Goal: Complete application form

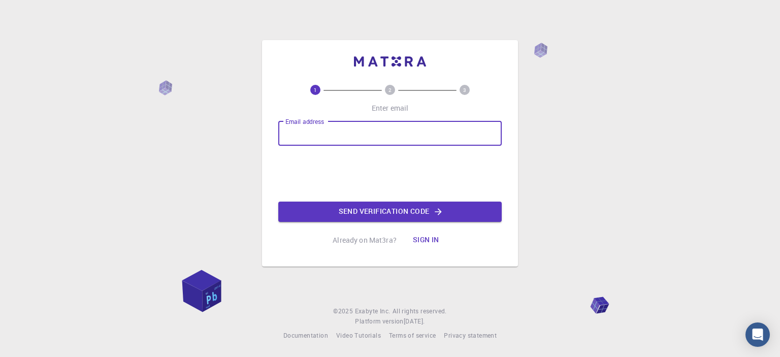
click at [353, 130] on input "Email address" at bounding box center [389, 133] width 223 height 24
type input "[EMAIL_ADDRESS][DOMAIN_NAME]"
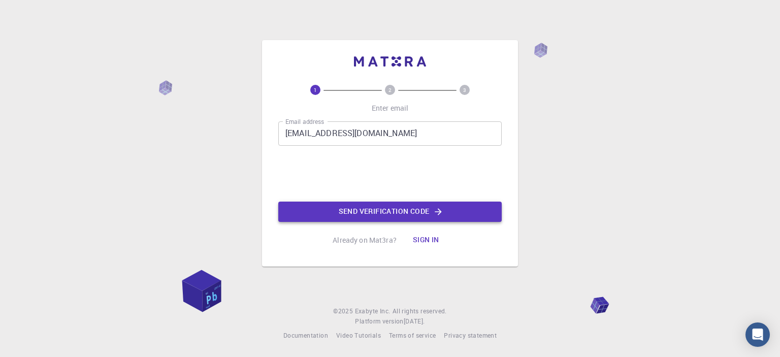
click at [329, 210] on button "Send verification code" at bounding box center [389, 211] width 223 height 20
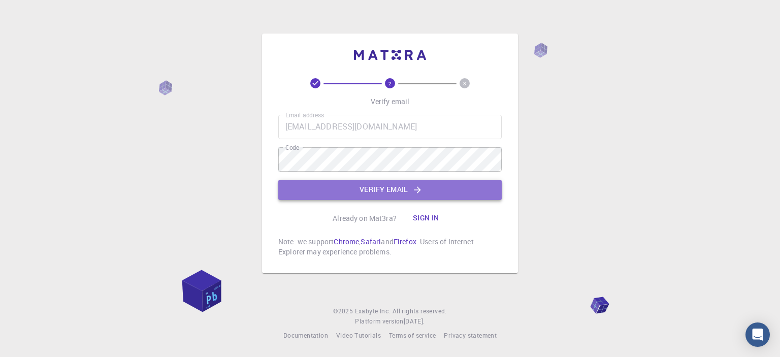
click at [341, 191] on button "Verify email" at bounding box center [389, 190] width 223 height 20
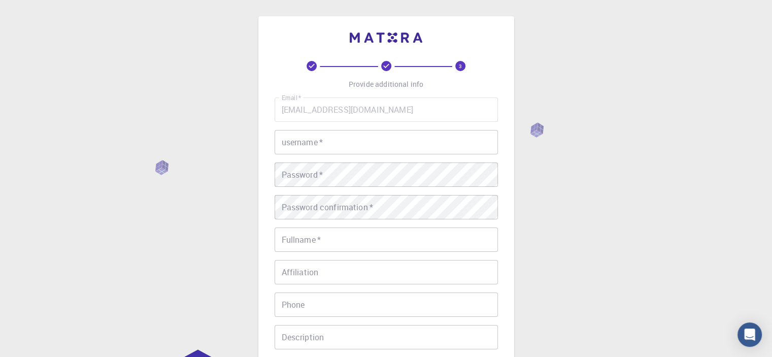
click at [325, 140] on input "username   *" at bounding box center [386, 142] width 223 height 24
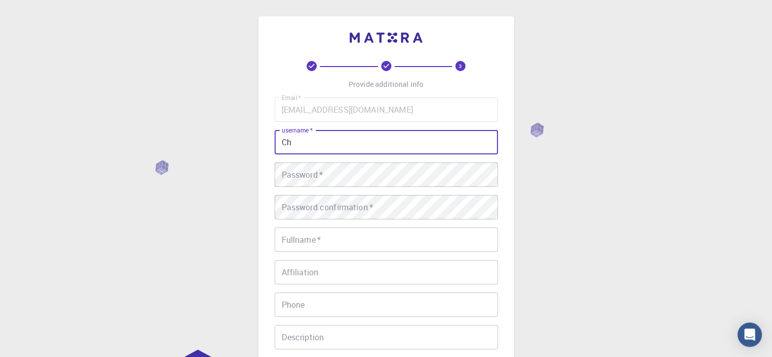
type input "C"
type input "Shyngys"
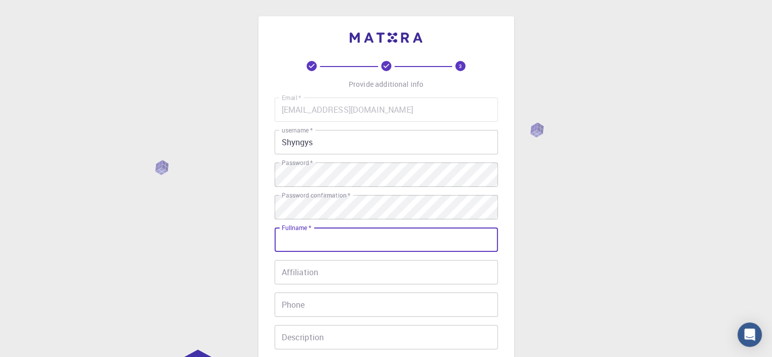
click at [337, 243] on input "Fullname   *" at bounding box center [386, 239] width 223 height 24
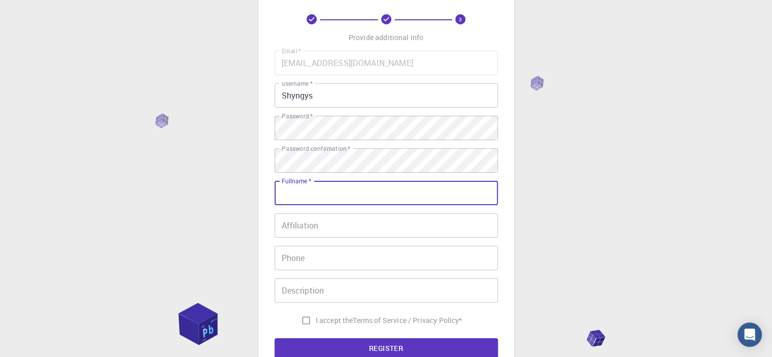
scroll to position [51, 0]
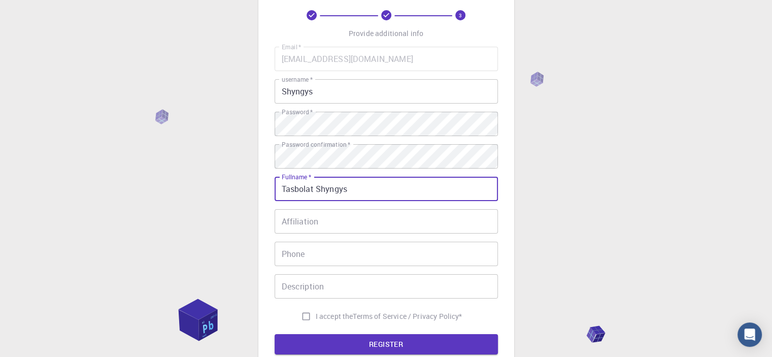
type input "Tasbolat Shyngys"
click at [324, 222] on input "Affiliation" at bounding box center [386, 221] width 223 height 24
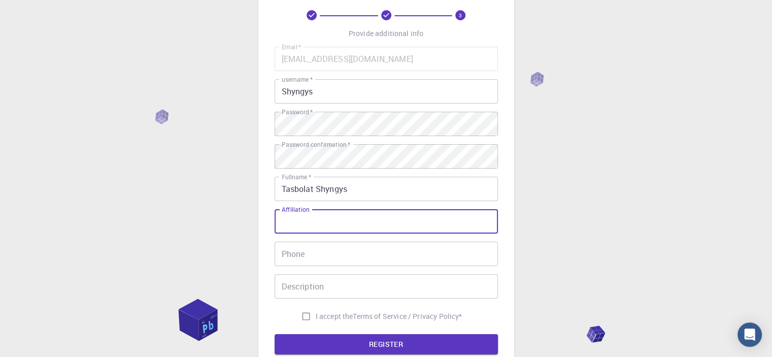
click at [303, 259] on input "Phone" at bounding box center [386, 254] width 223 height 24
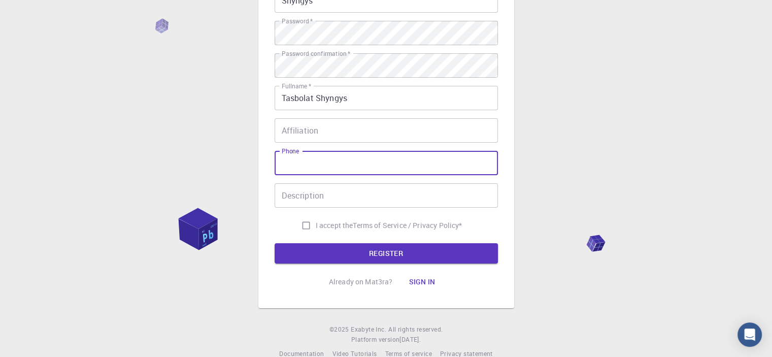
scroll to position [152, 0]
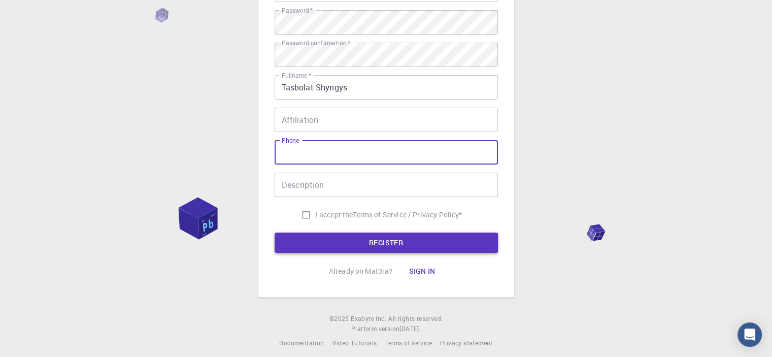
click at [338, 246] on button "REGISTER" at bounding box center [386, 242] width 223 height 20
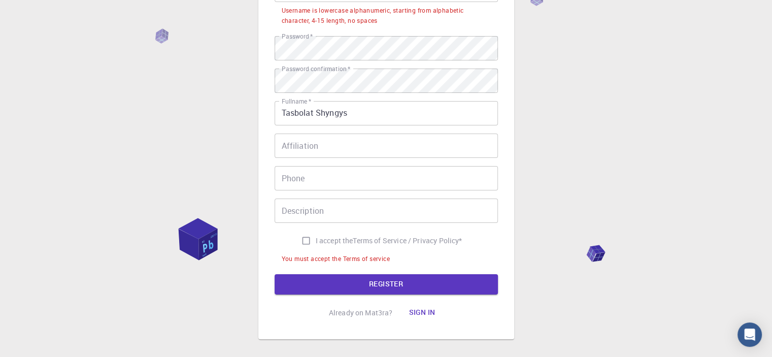
click at [307, 237] on input "I accept the Terms of Service / Privacy Policy *" at bounding box center [305, 240] width 19 height 19
checkbox input "true"
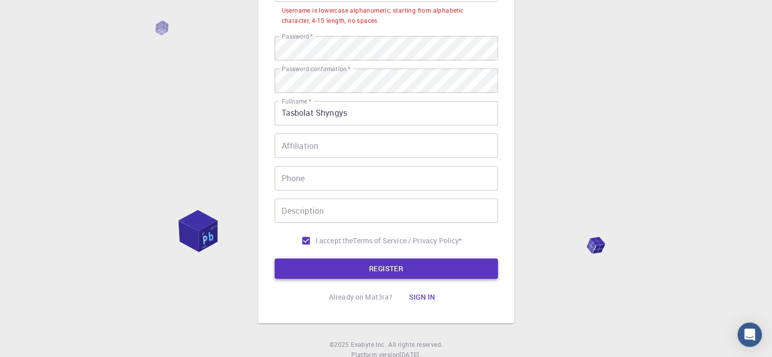
click at [313, 262] on button "REGISTER" at bounding box center [386, 268] width 223 height 20
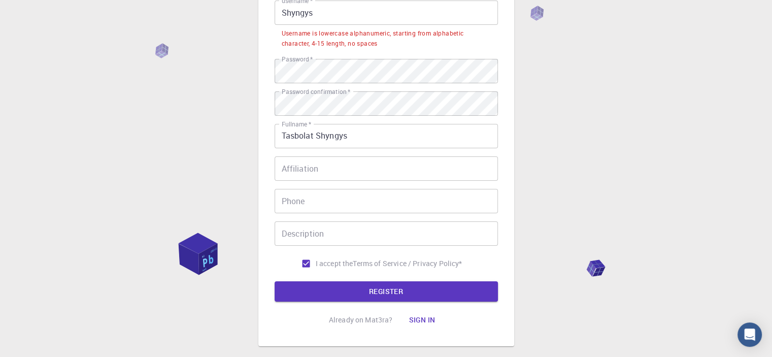
scroll to position [51, 0]
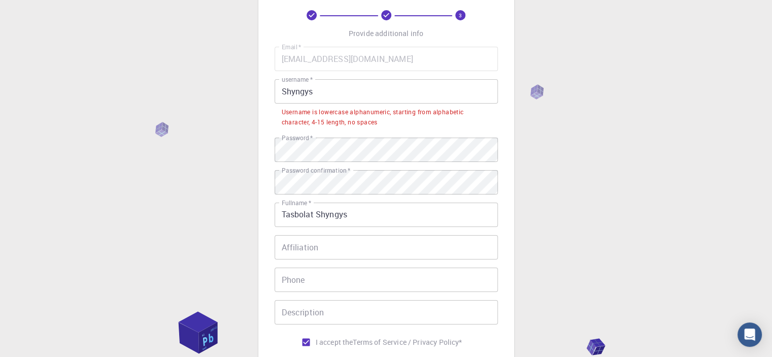
click at [360, 93] on input "Shyngys" at bounding box center [386, 91] width 223 height 24
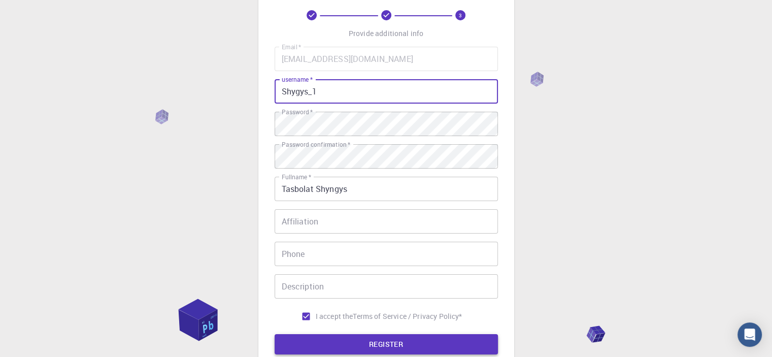
click at [339, 334] on button "REGISTER" at bounding box center [386, 344] width 223 height 20
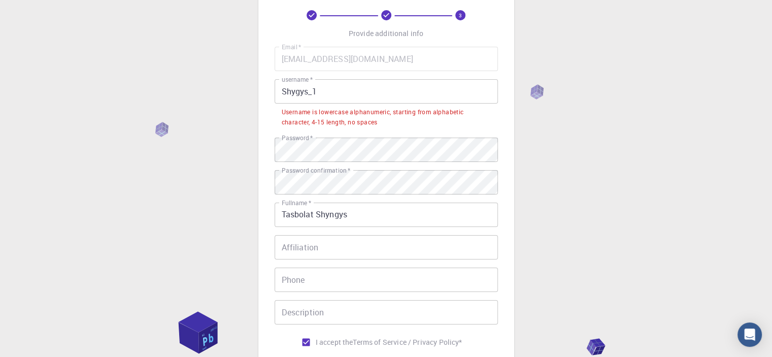
click at [359, 97] on input "Shygys_1" at bounding box center [386, 91] width 223 height 24
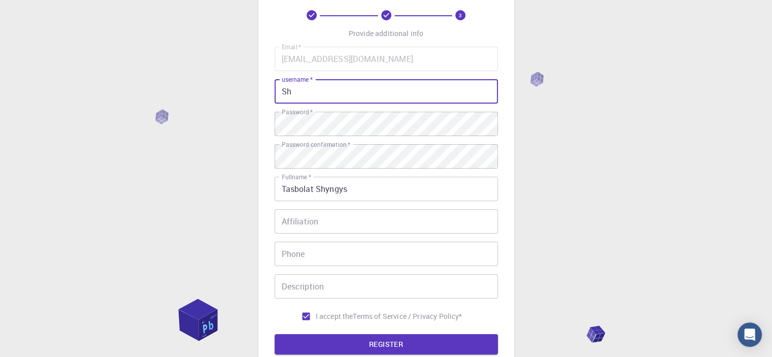
type input "S"
type input "jxcov"
click at [323, 340] on button "REGISTER" at bounding box center [386, 344] width 223 height 20
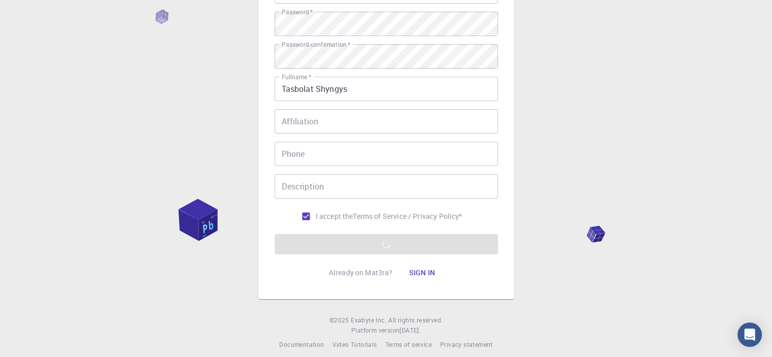
scroll to position [159, 0]
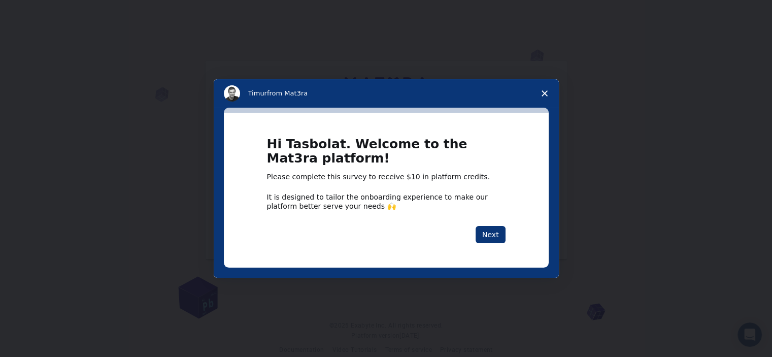
click at [722, 92] on div "Intercom messenger" at bounding box center [386, 178] width 772 height 357
click at [486, 236] on button "Next" at bounding box center [491, 234] width 30 height 17
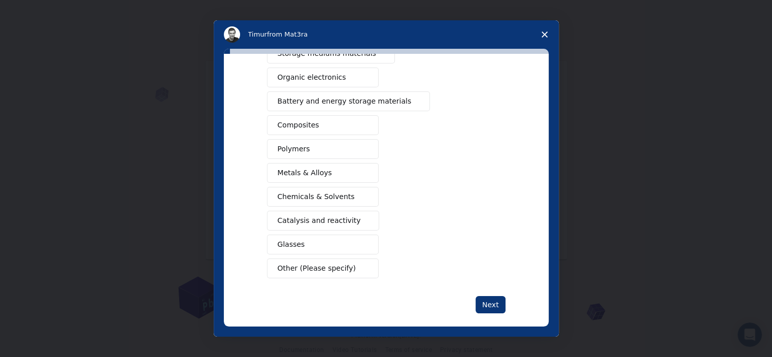
scroll to position [130, 0]
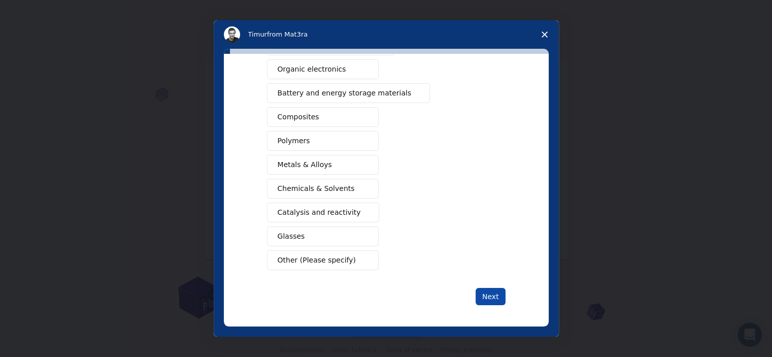
click at [486, 301] on button "Next" at bounding box center [491, 296] width 30 height 17
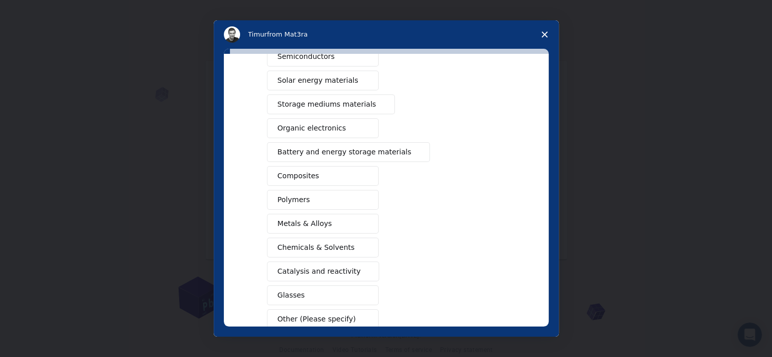
scroll to position [71, 0]
click at [341, 154] on span "Battery and energy storage materials" at bounding box center [345, 152] width 134 height 11
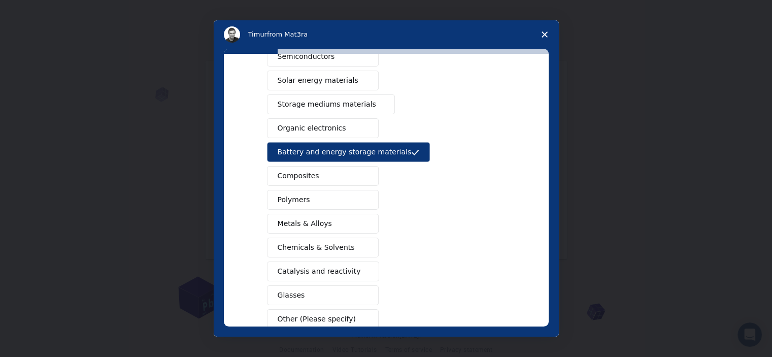
click at [348, 151] on span "Battery and energy storage materials" at bounding box center [345, 152] width 134 height 11
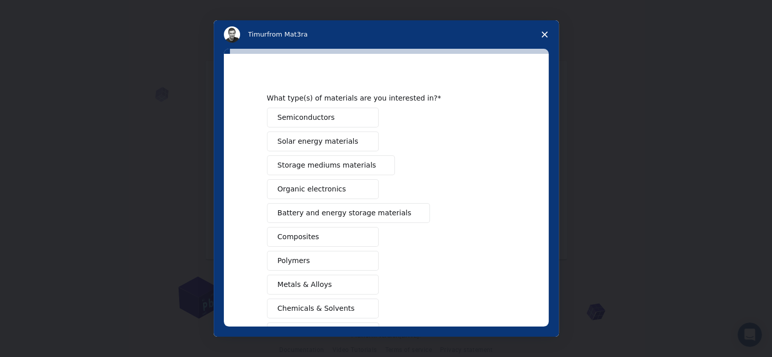
scroll to position [0, 0]
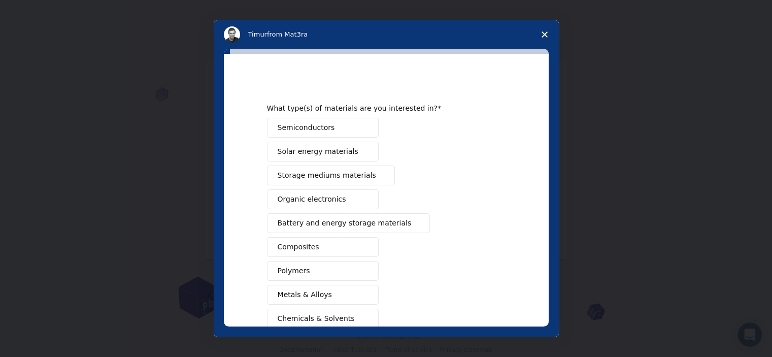
click at [327, 131] on button "Semiconductors" at bounding box center [323, 128] width 112 height 20
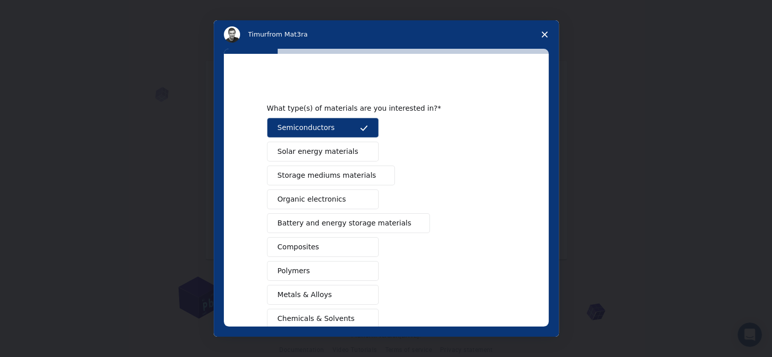
click at [330, 146] on span "Solar energy materials" at bounding box center [318, 151] width 81 height 11
drag, startPoint x: 329, startPoint y: 172, endPoint x: 329, endPoint y: 178, distance: 6.1
click at [329, 174] on span "Storage mediums materials" at bounding box center [327, 175] width 98 height 11
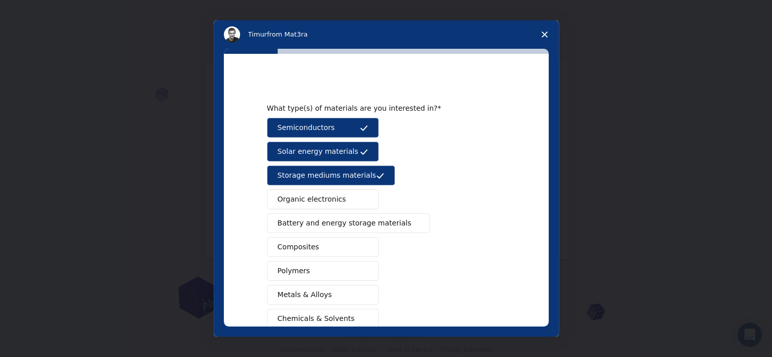
drag, startPoint x: 329, startPoint y: 197, endPoint x: 327, endPoint y: 211, distance: 13.4
click at [329, 200] on span "Organic electronics" at bounding box center [312, 199] width 69 height 11
click at [328, 229] on button "Battery and energy storage materials" at bounding box center [348, 223] width 163 height 20
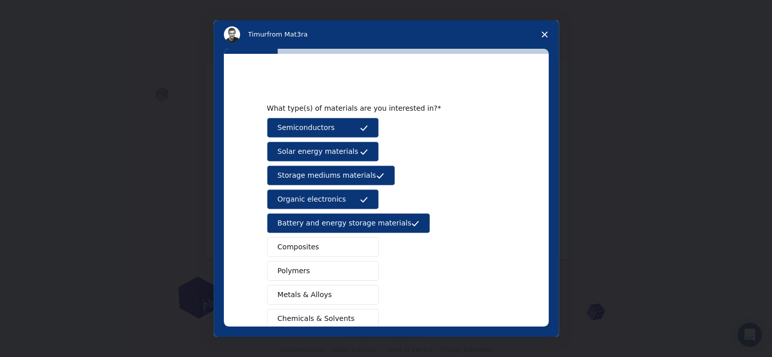
click at [329, 252] on button "Composites" at bounding box center [323, 247] width 112 height 20
click at [329, 269] on button "Polymers" at bounding box center [323, 271] width 112 height 20
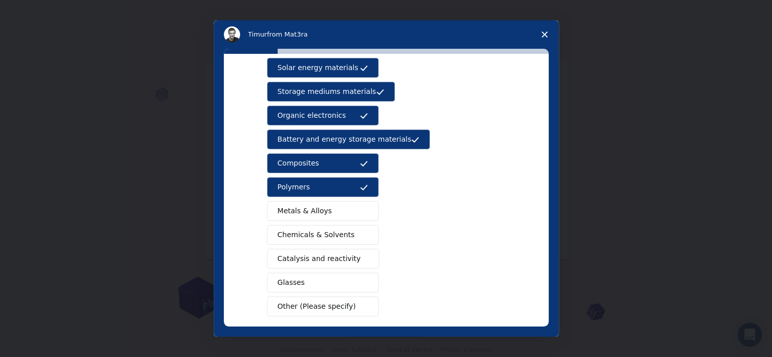
scroll to position [102, 0]
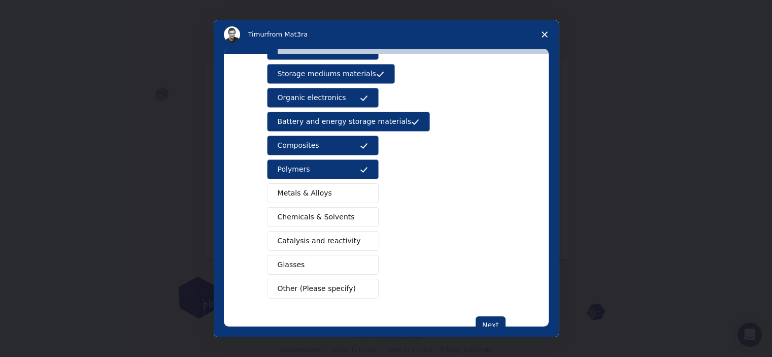
click at [322, 198] on button "Metals & Alloys" at bounding box center [323, 193] width 112 height 20
click at [321, 213] on span "Chemicals & Solvents" at bounding box center [316, 217] width 77 height 11
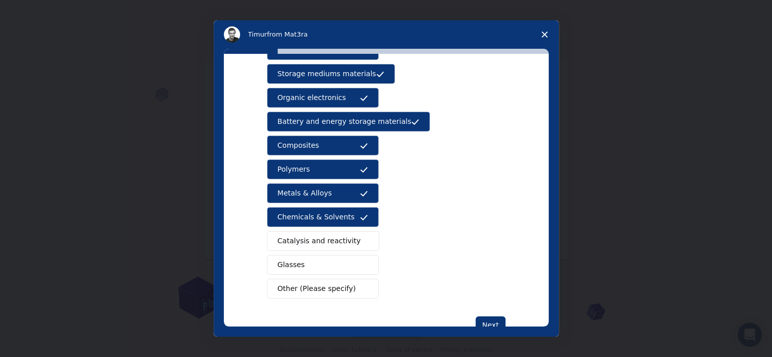
click at [329, 238] on span "Catalysis and reactivity" at bounding box center [319, 241] width 83 height 11
click at [329, 260] on button "Glasses" at bounding box center [323, 265] width 112 height 20
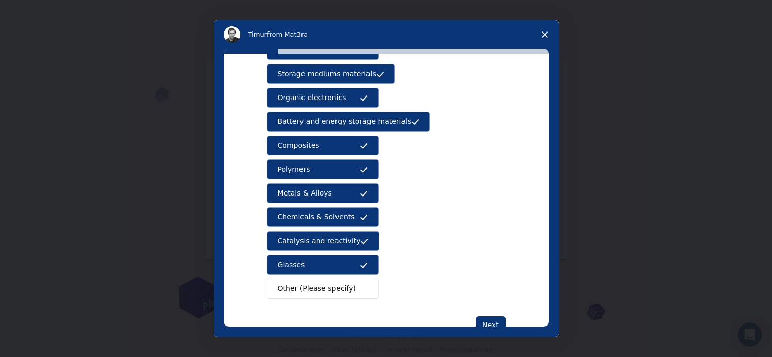
click at [328, 283] on span "Other (Please specify)" at bounding box center [317, 288] width 78 height 11
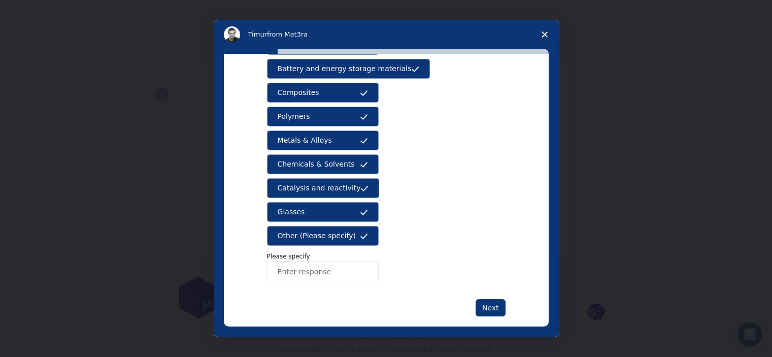
scroll to position [166, 0]
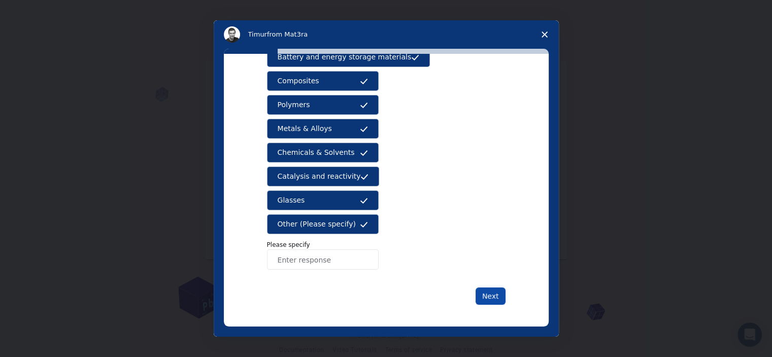
click at [483, 296] on button "Next" at bounding box center [491, 295] width 30 height 17
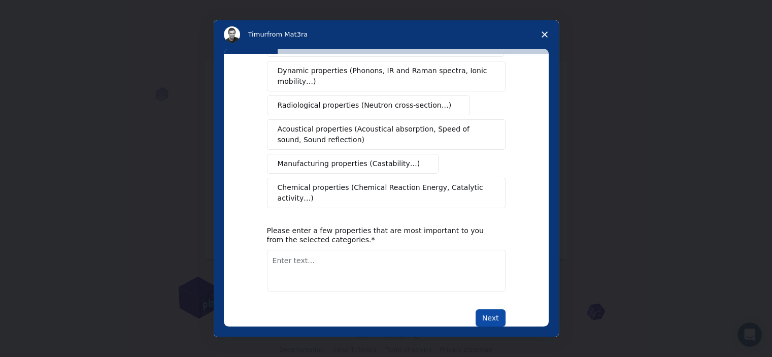
click at [484, 309] on button "Next" at bounding box center [491, 317] width 30 height 17
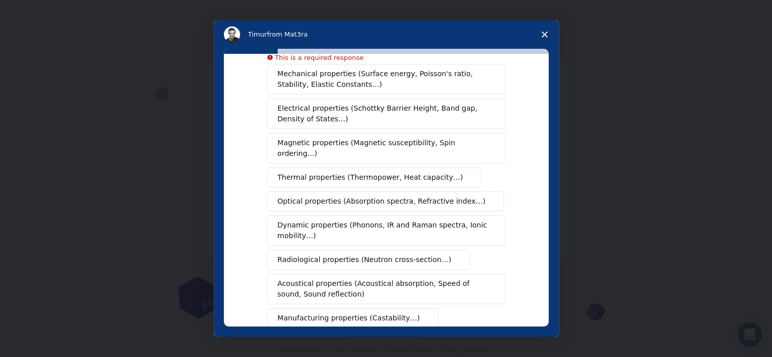
click at [339, 167] on button "Thermal properties (Thermopower, Heat capacity…)" at bounding box center [374, 177] width 215 height 20
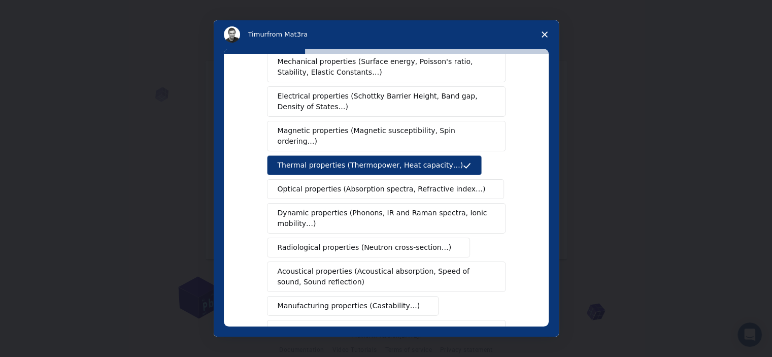
drag, startPoint x: 337, startPoint y: 174, endPoint x: 351, endPoint y: 210, distance: 38.9
click at [337, 184] on span "Optical properties (Absorption spectra, Refractive index…)" at bounding box center [382, 189] width 208 height 11
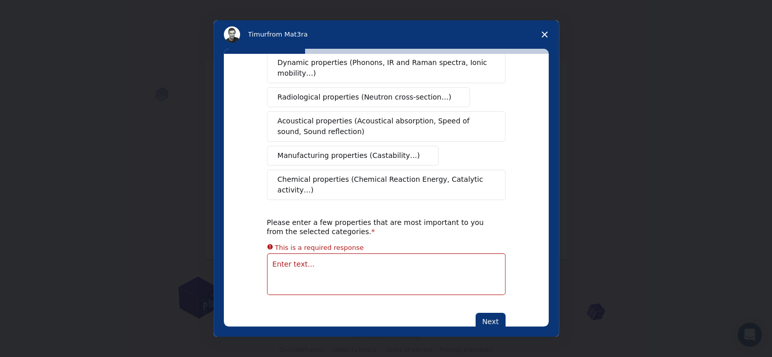
scroll to position [195, 0]
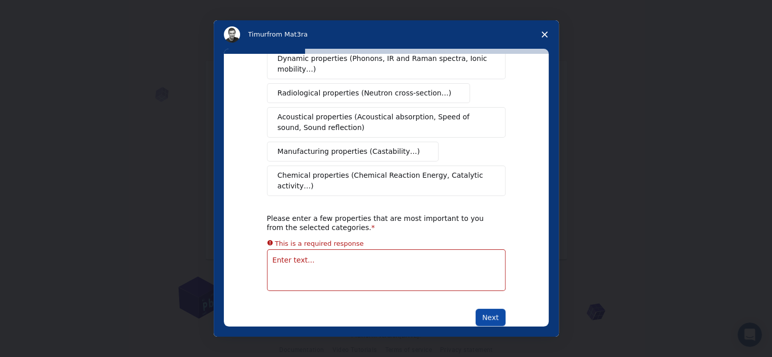
click at [488, 309] on button "Next" at bounding box center [491, 317] width 30 height 17
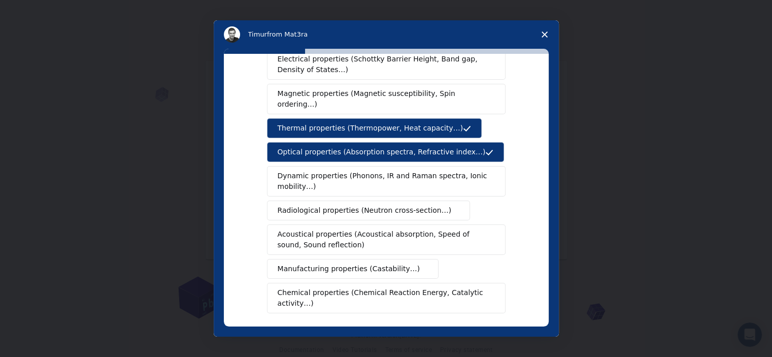
scroll to position [43, 0]
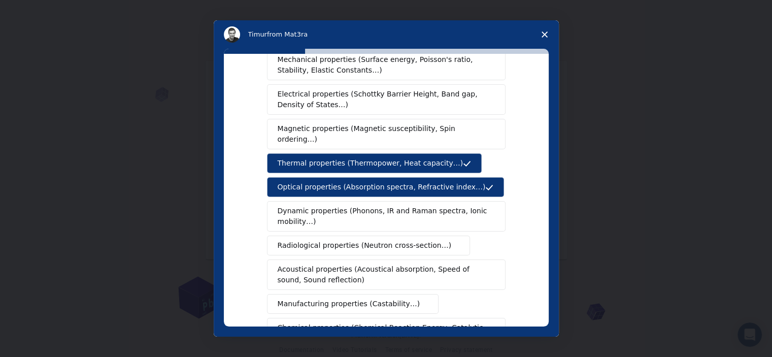
click at [317, 210] on span "Dynamic properties (Phonons, IR and Raman spectra, Ionic mobility…)" at bounding box center [383, 216] width 211 height 21
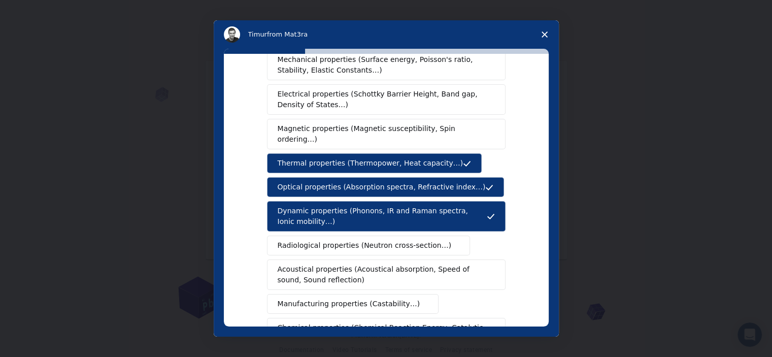
drag, startPoint x: 320, startPoint y: 232, endPoint x: 321, endPoint y: 253, distance: 21.3
click at [320, 240] on span "Radiological properties (Neutron cross-section…)" at bounding box center [365, 245] width 174 height 11
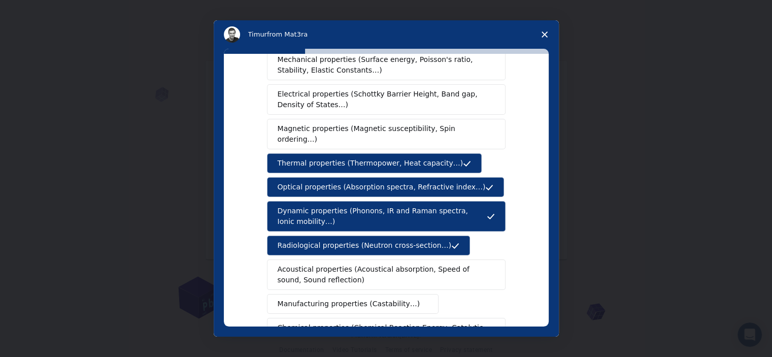
click at [323, 271] on span "Acoustical properties (Acoustical absorption, Speed of sound, Sound reflection)" at bounding box center [383, 274] width 211 height 21
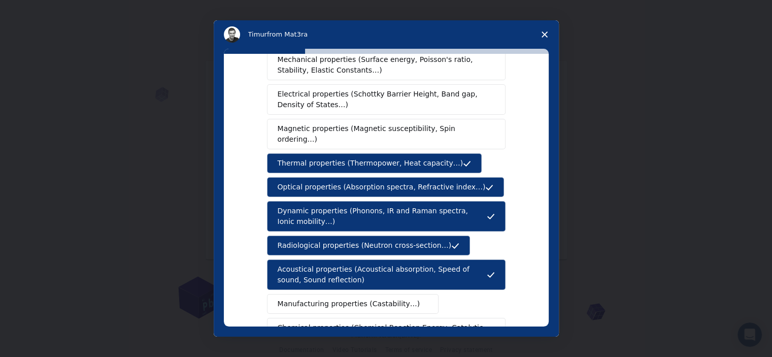
click at [328, 298] on span "Manufacturing properties (Castability…)" at bounding box center [349, 303] width 143 height 11
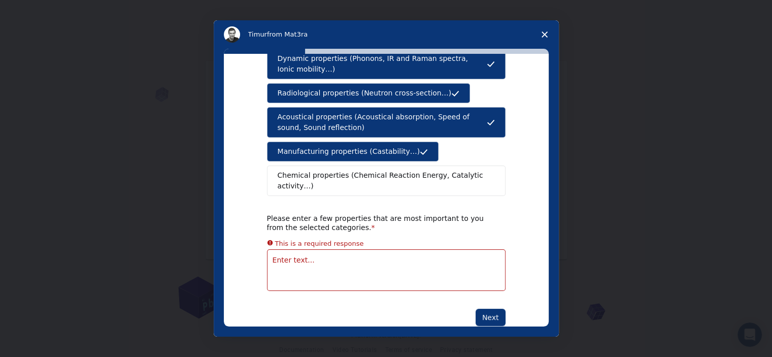
click at [328, 249] on textarea "Enter text..." at bounding box center [386, 270] width 239 height 42
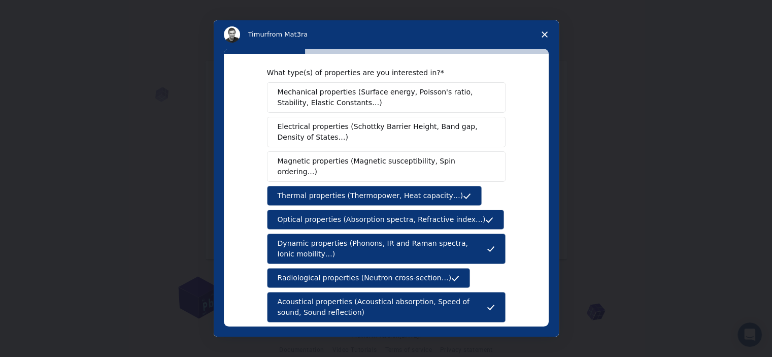
scroll to position [0, 0]
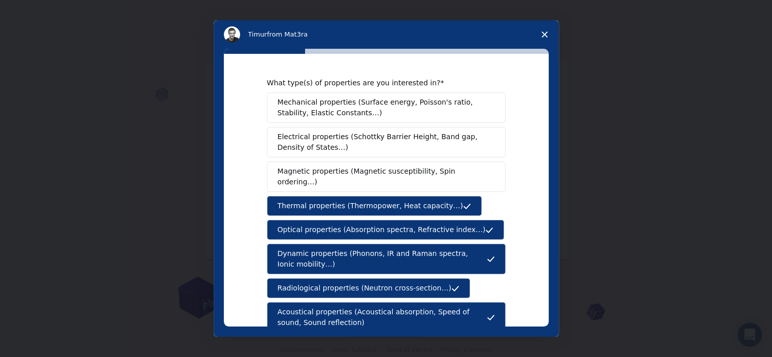
click at [331, 143] on span "Electrical properties (Schottky Barrier Height, Band gap, Density of States…)" at bounding box center [383, 141] width 211 height 21
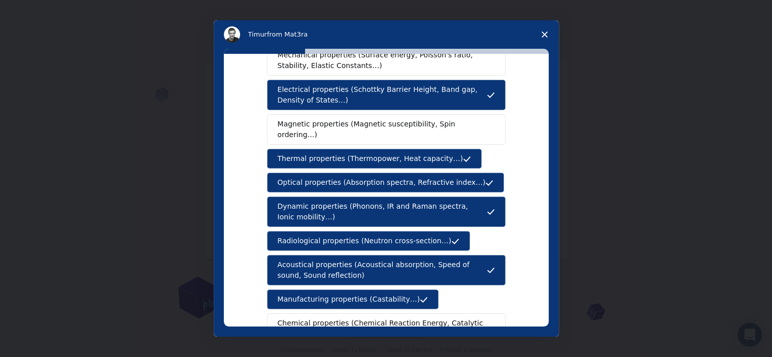
scroll to position [51, 0]
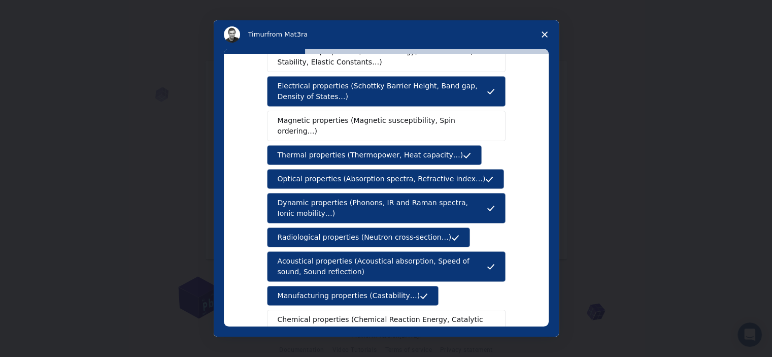
drag, startPoint x: 271, startPoint y: 82, endPoint x: 327, endPoint y: 91, distance: 57.5
click at [329, 81] on button "Electrical properties (Schottky Barrier Height, Band gap, Density of States…)" at bounding box center [386, 91] width 239 height 30
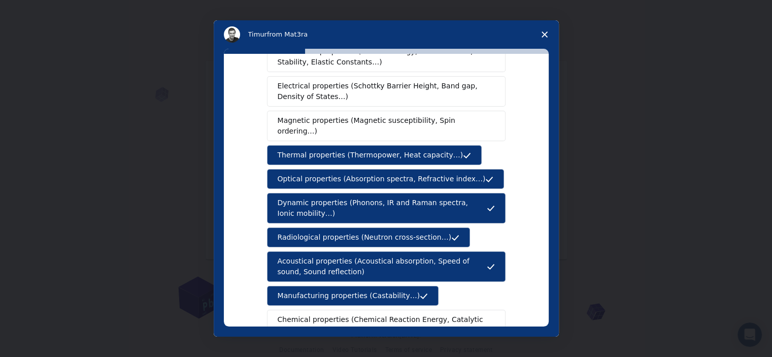
click at [321, 92] on span "Electrical properties (Schottky Barrier Height, Band gap, Density of States…)" at bounding box center [383, 91] width 211 height 21
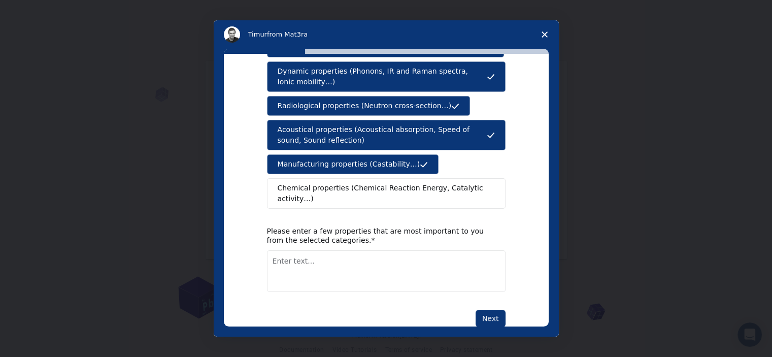
scroll to position [183, 0]
click at [302, 250] on textarea "Enter text..." at bounding box center [386, 271] width 239 height 42
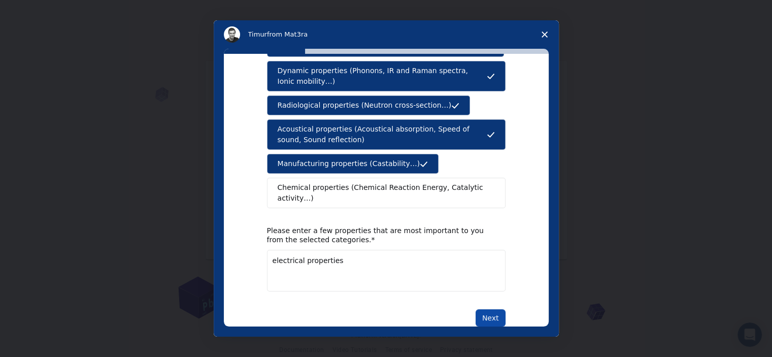
type textarea "electrical properties"
click at [488, 309] on button "Next" at bounding box center [491, 317] width 30 height 17
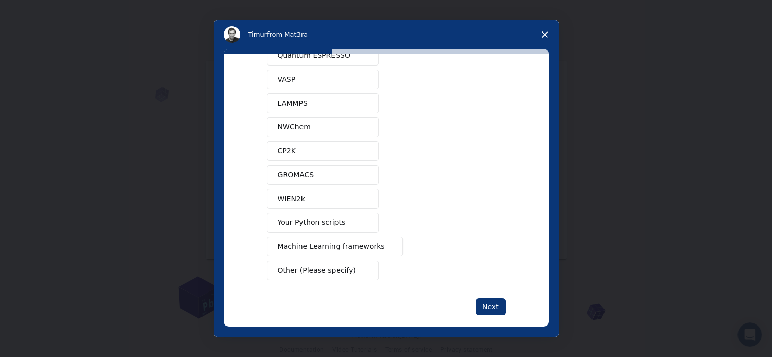
scroll to position [51, 0]
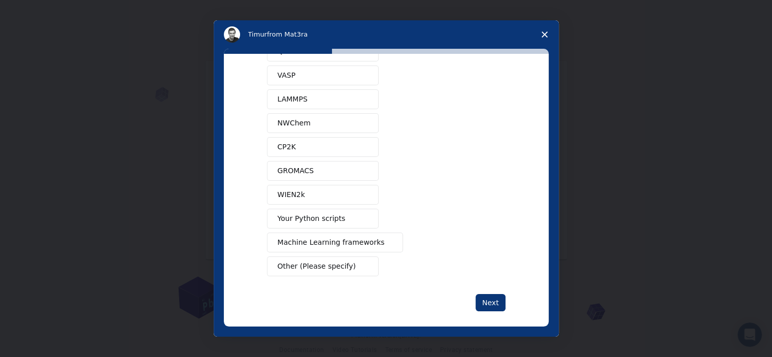
click at [344, 217] on button "Your Python scripts" at bounding box center [323, 219] width 112 height 20
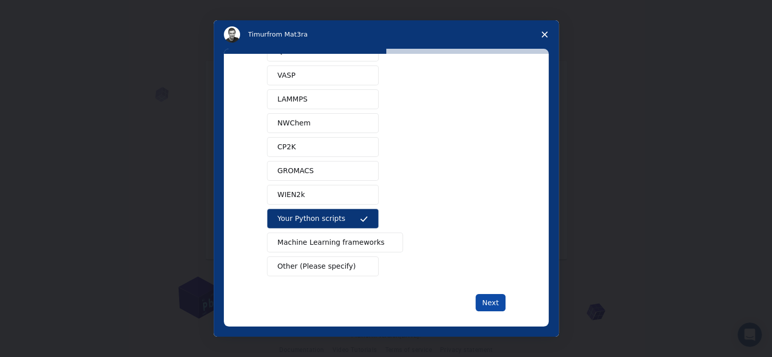
click at [491, 295] on button "Next" at bounding box center [491, 302] width 30 height 17
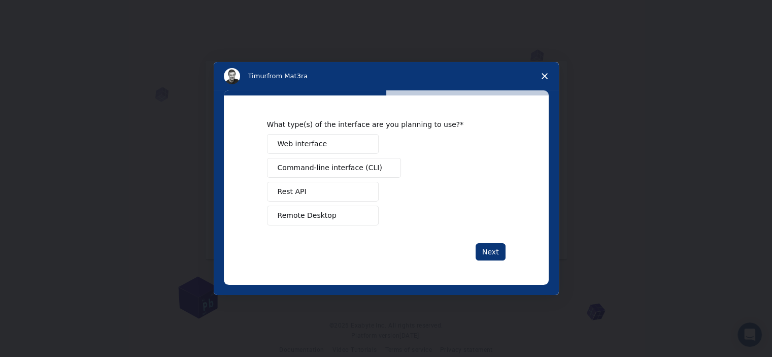
scroll to position [0, 0]
click at [350, 150] on button "Web interface" at bounding box center [323, 144] width 112 height 20
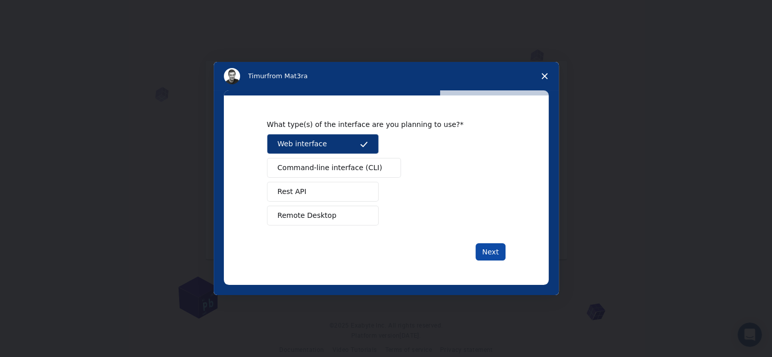
click at [486, 248] on button "Next" at bounding box center [491, 251] width 30 height 17
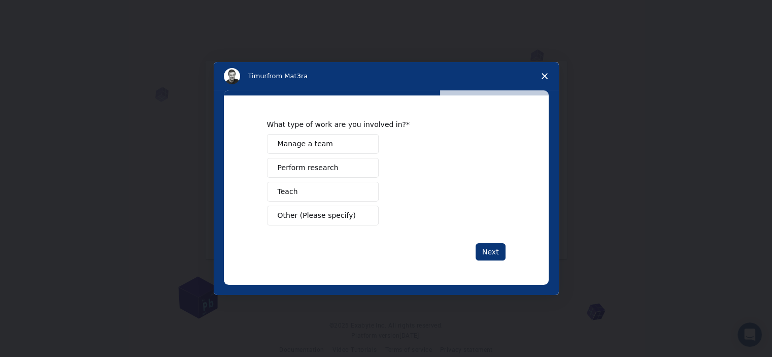
click at [296, 189] on button "Teach" at bounding box center [323, 192] width 112 height 20
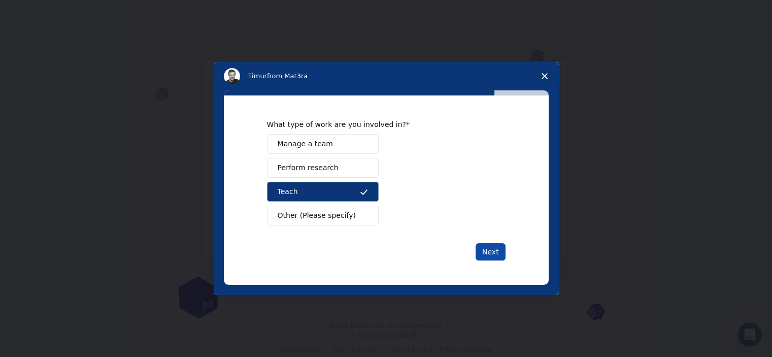
click at [480, 245] on button "Next" at bounding box center [491, 251] width 30 height 17
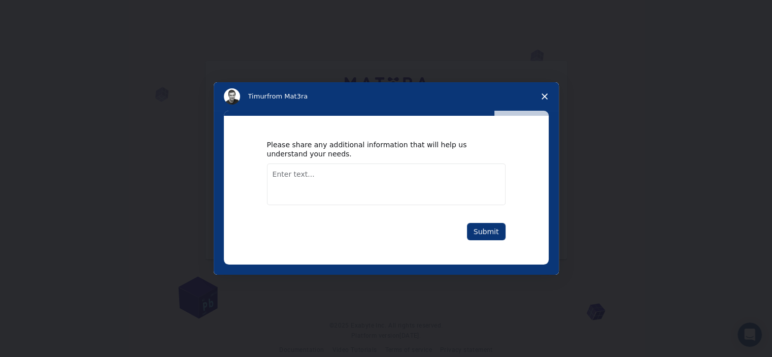
click at [397, 179] on textarea "Enter text..." at bounding box center [386, 184] width 239 height 42
drag, startPoint x: 477, startPoint y: 220, endPoint x: 480, endPoint y: 227, distance: 7.5
click at [478, 221] on div "Please share any additional information that will help us understand your needs…" at bounding box center [386, 190] width 239 height 100
click at [480, 228] on button "Submit" at bounding box center [486, 231] width 39 height 17
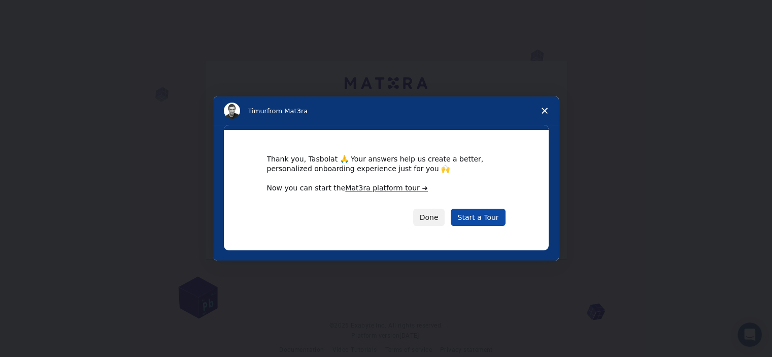
click at [479, 216] on link "Start a Tour" at bounding box center [478, 217] width 54 height 17
